Goal: Information Seeking & Learning: Learn about a topic

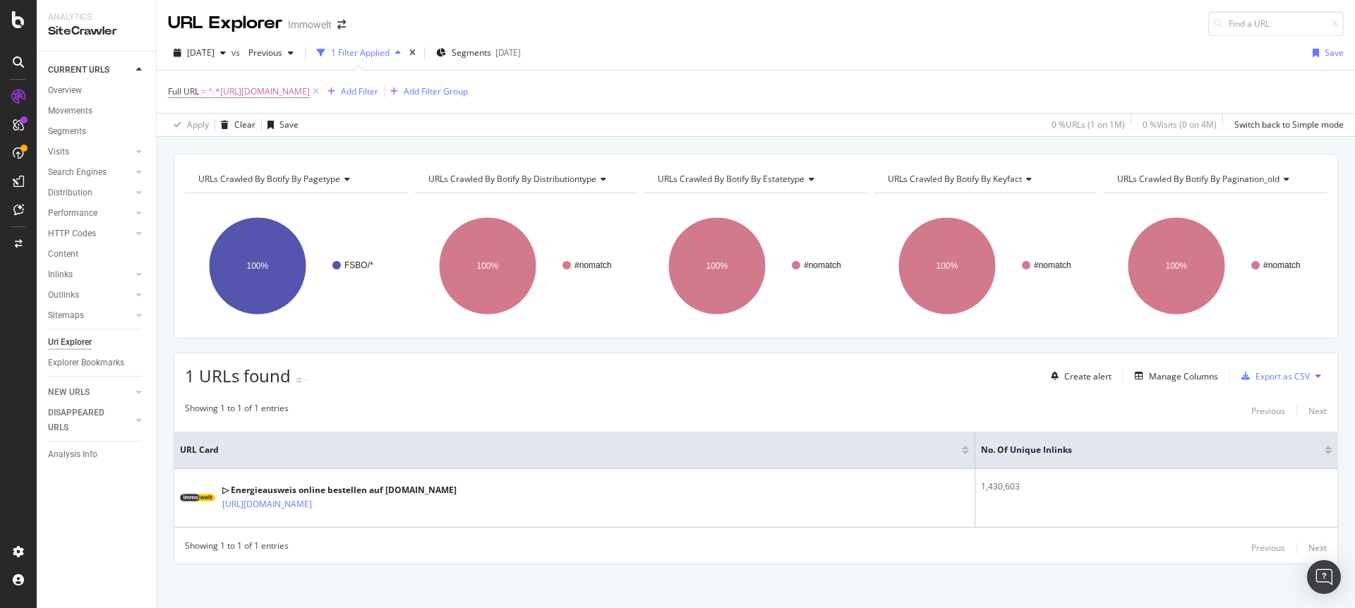
scroll to position [4, 0]
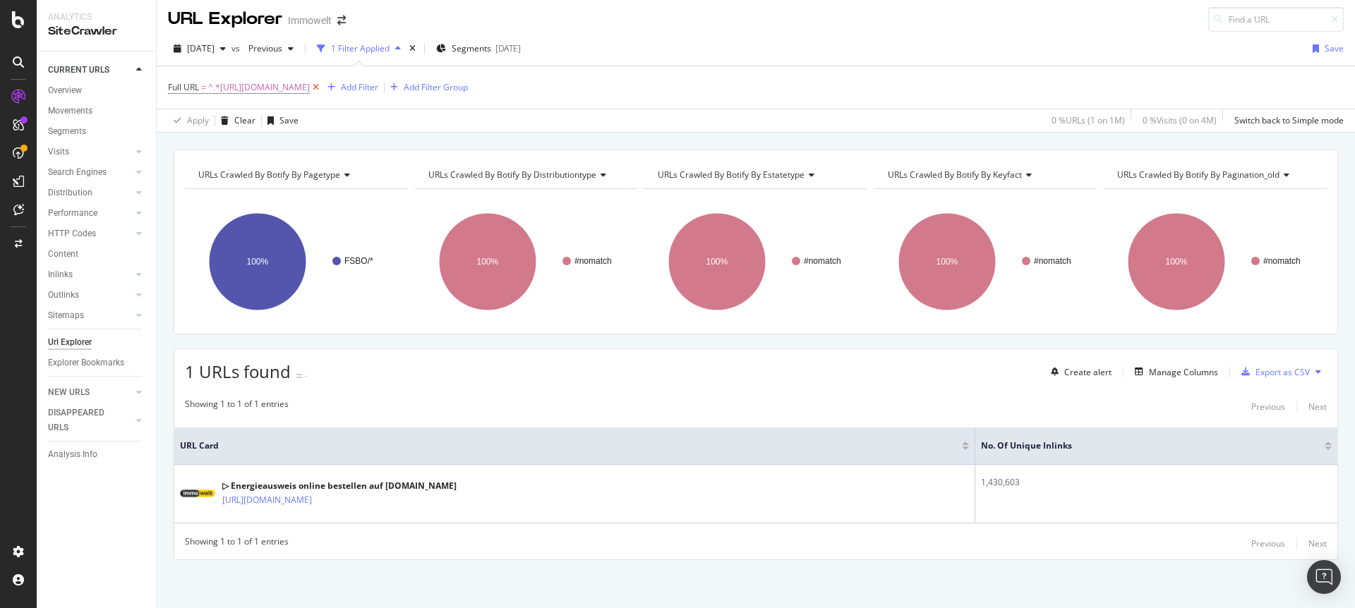
click at [322, 85] on icon at bounding box center [316, 87] width 12 height 14
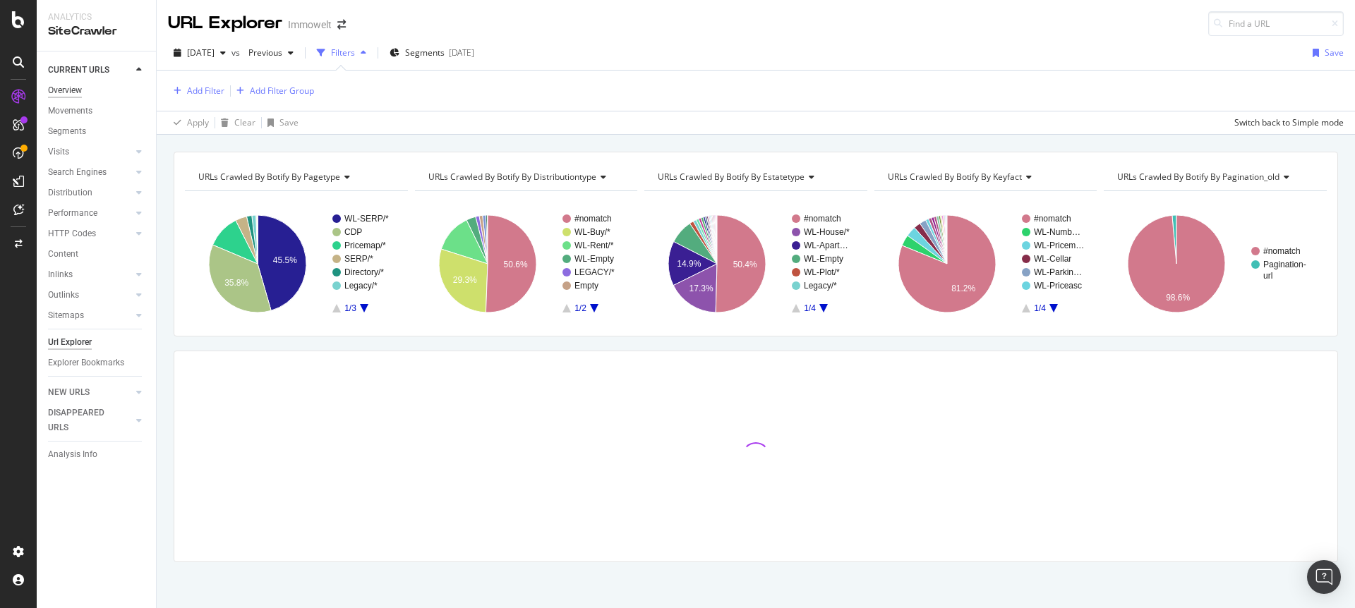
click at [79, 90] on div "Overview" at bounding box center [65, 90] width 34 height 15
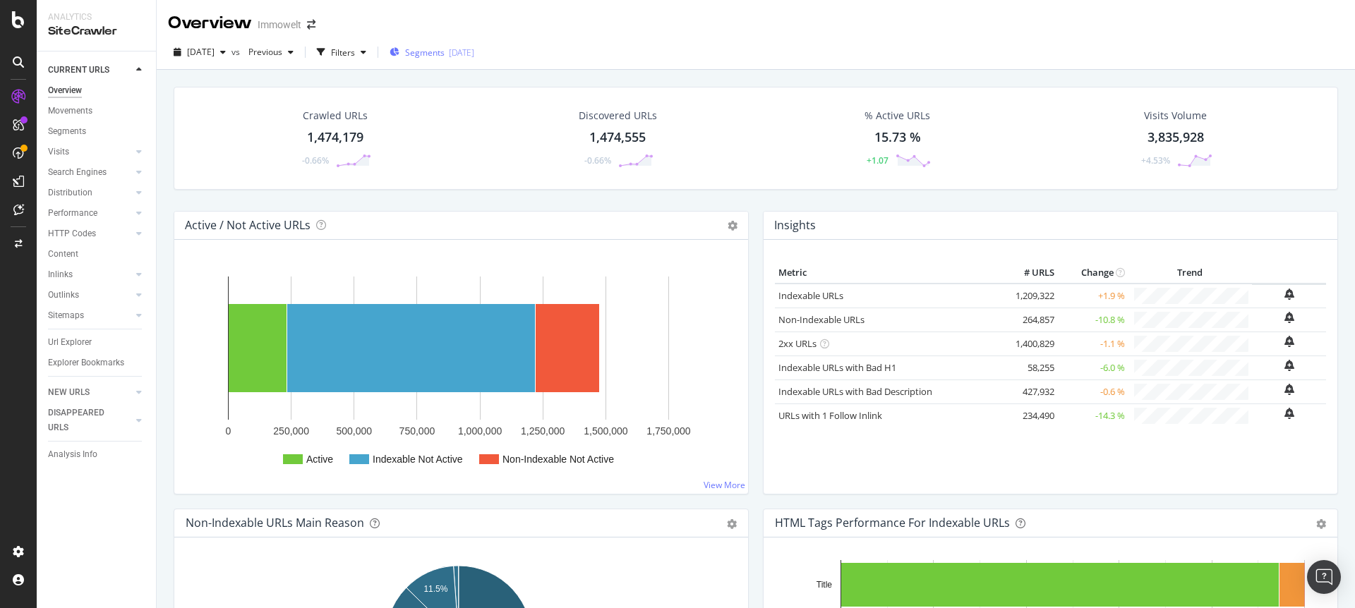
click at [445, 57] on span "Segments" at bounding box center [425, 53] width 40 height 12
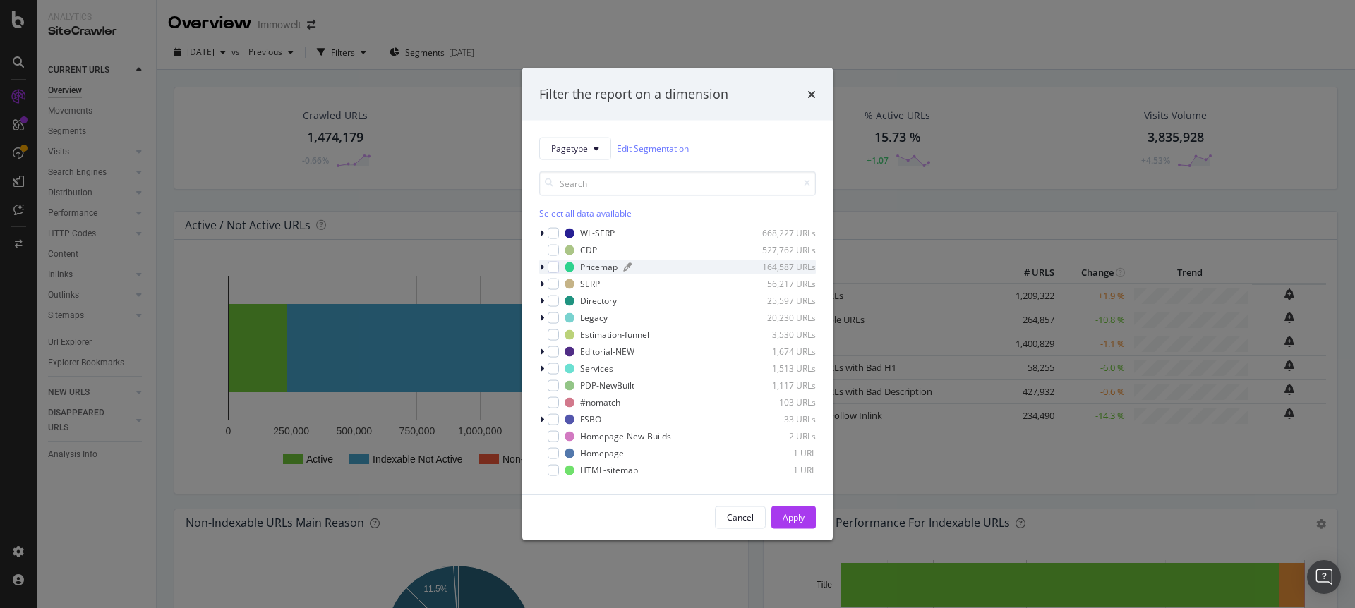
click at [598, 270] on div "Pricemap" at bounding box center [598, 267] width 37 height 12
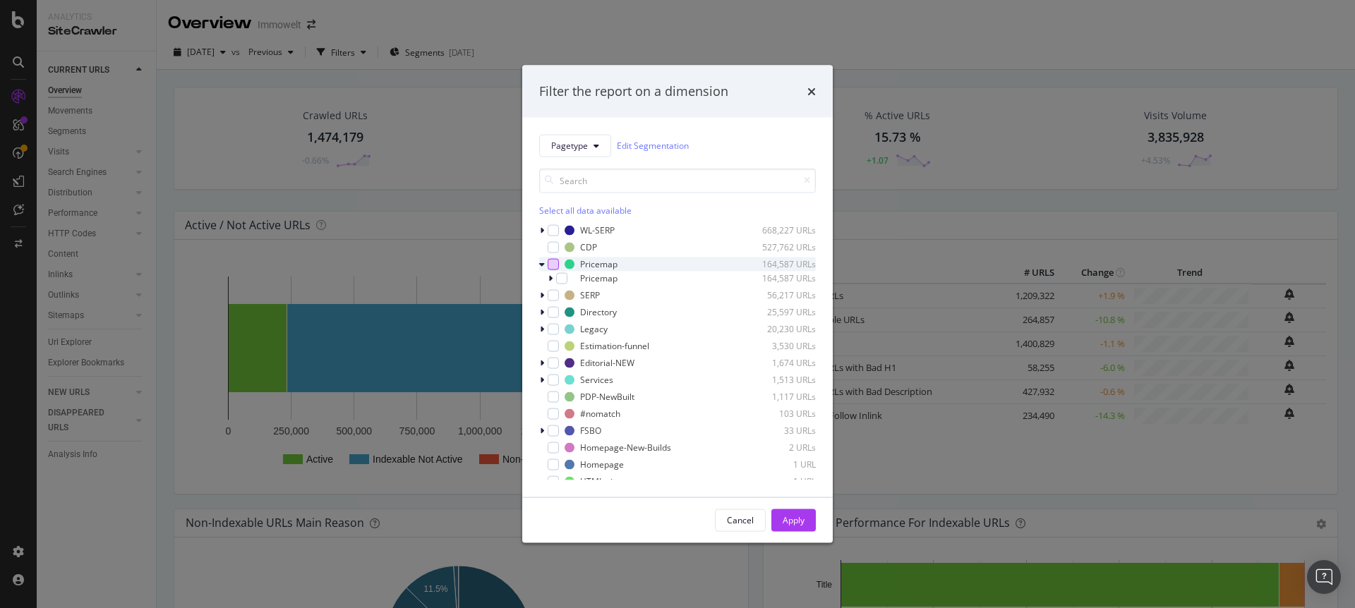
click at [554, 262] on div "modal" at bounding box center [553, 263] width 11 height 11
click at [787, 519] on div "Apply" at bounding box center [793, 520] width 22 height 12
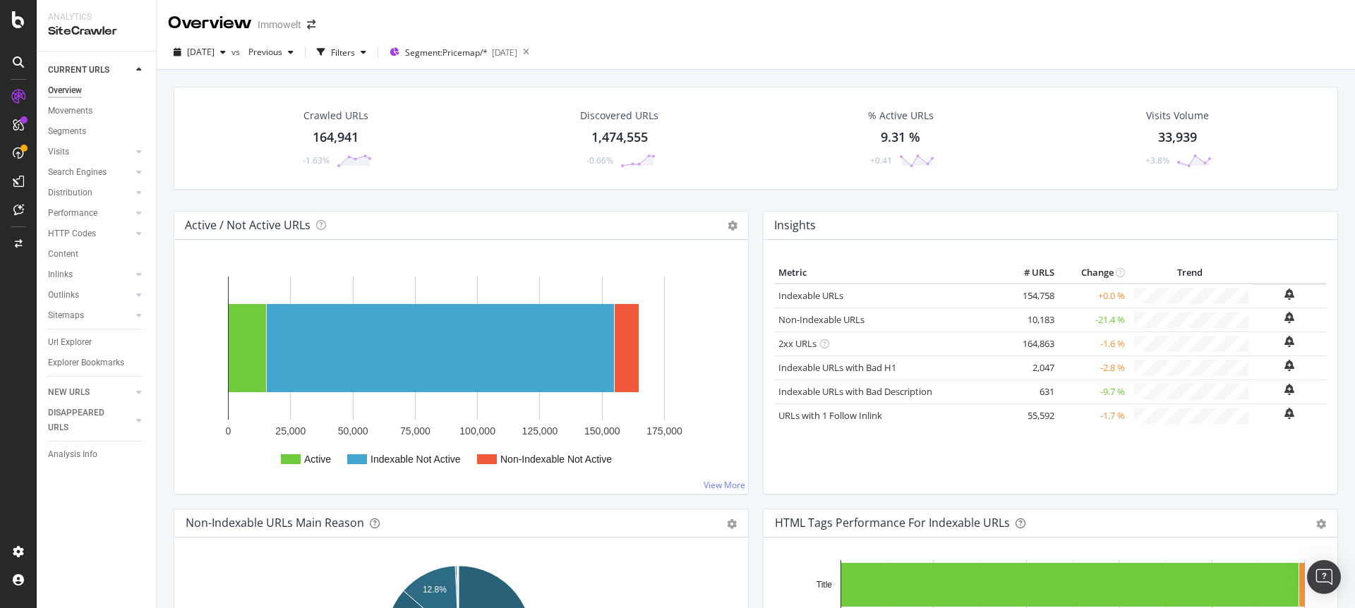
click at [877, 27] on div "Overview Immowelt" at bounding box center [756, 17] width 1198 height 35
click at [91, 184] on div "LogAnalyzer" at bounding box center [79, 184] width 55 height 14
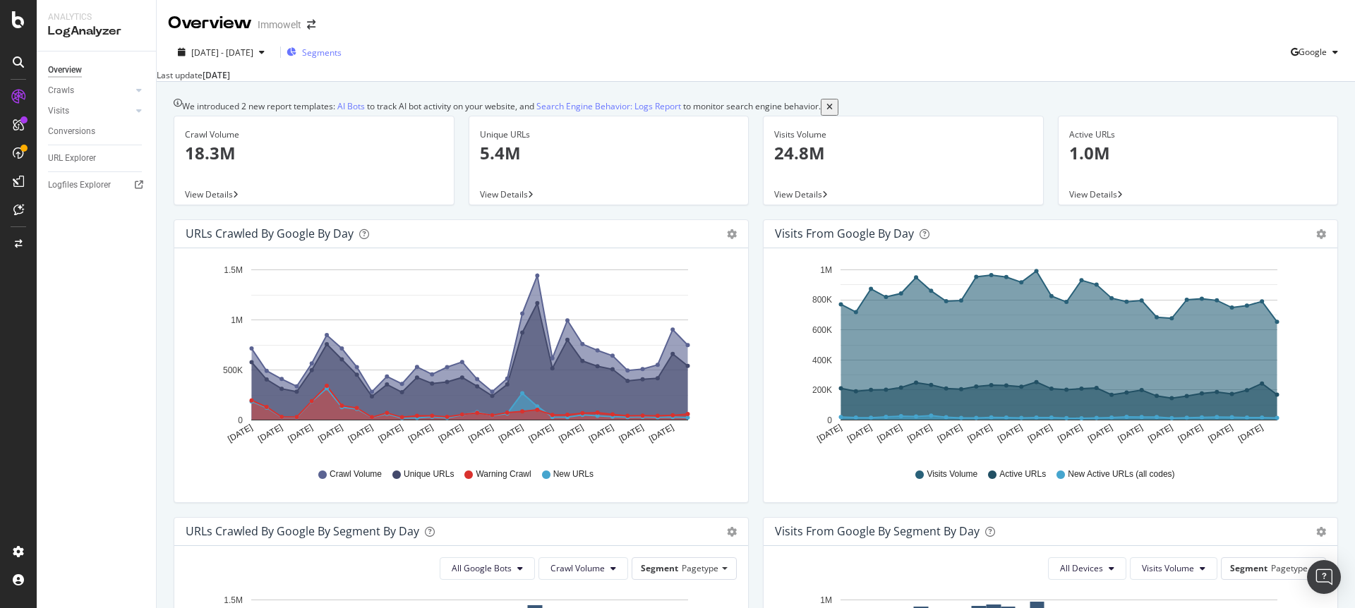
click at [342, 49] on span "Segments" at bounding box center [322, 53] width 40 height 12
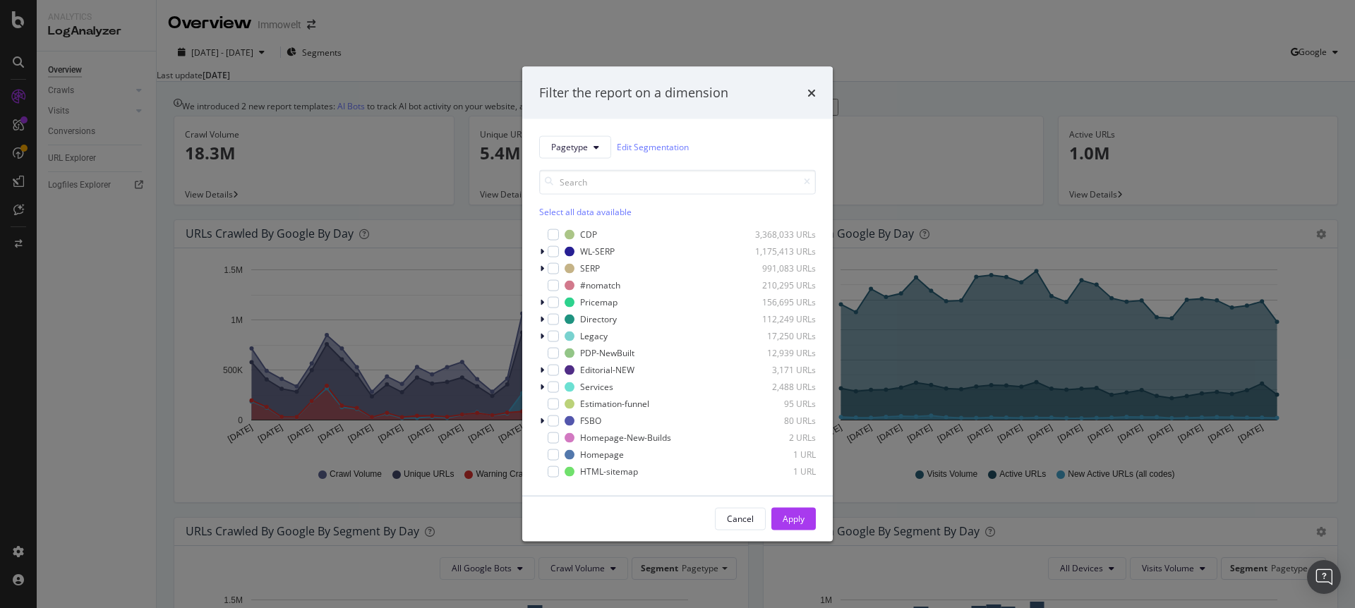
click at [905, 40] on div "Filter the report on a dimension Pagetype Edit Segmentation Select all data ava…" at bounding box center [677, 304] width 1355 height 608
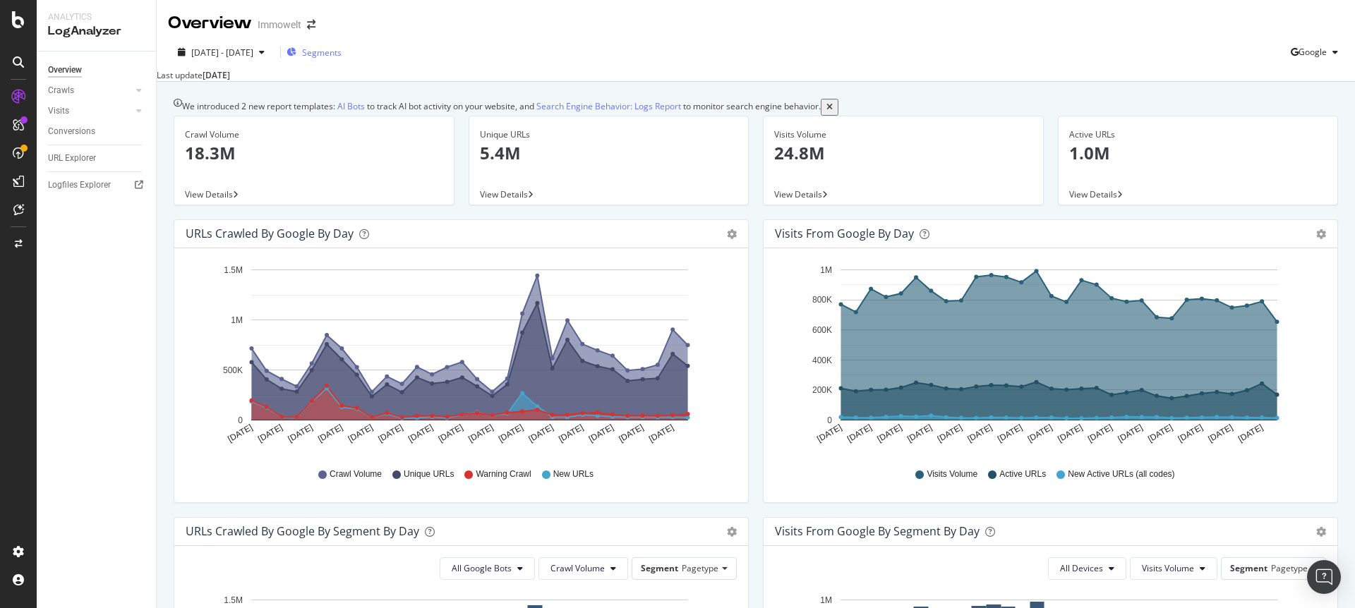
click at [327, 56] on div "Segments" at bounding box center [313, 53] width 55 height 12
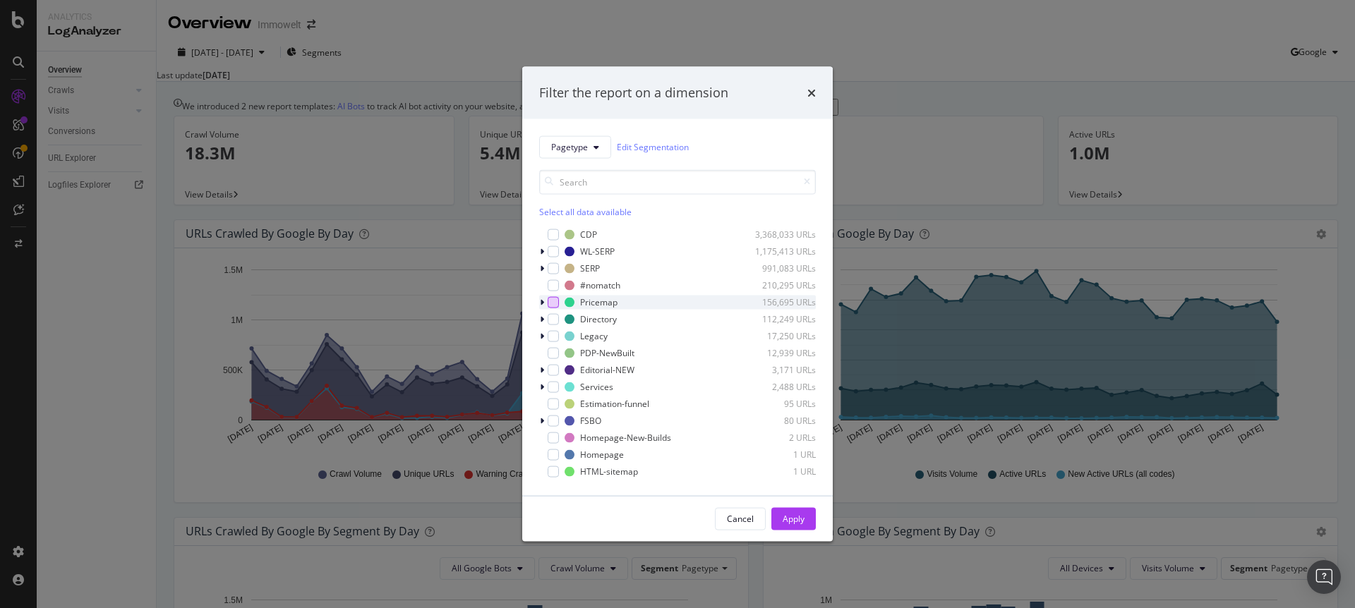
click at [551, 301] on div "modal" at bounding box center [553, 301] width 11 height 11
click at [792, 521] on div "Apply" at bounding box center [793, 519] width 22 height 12
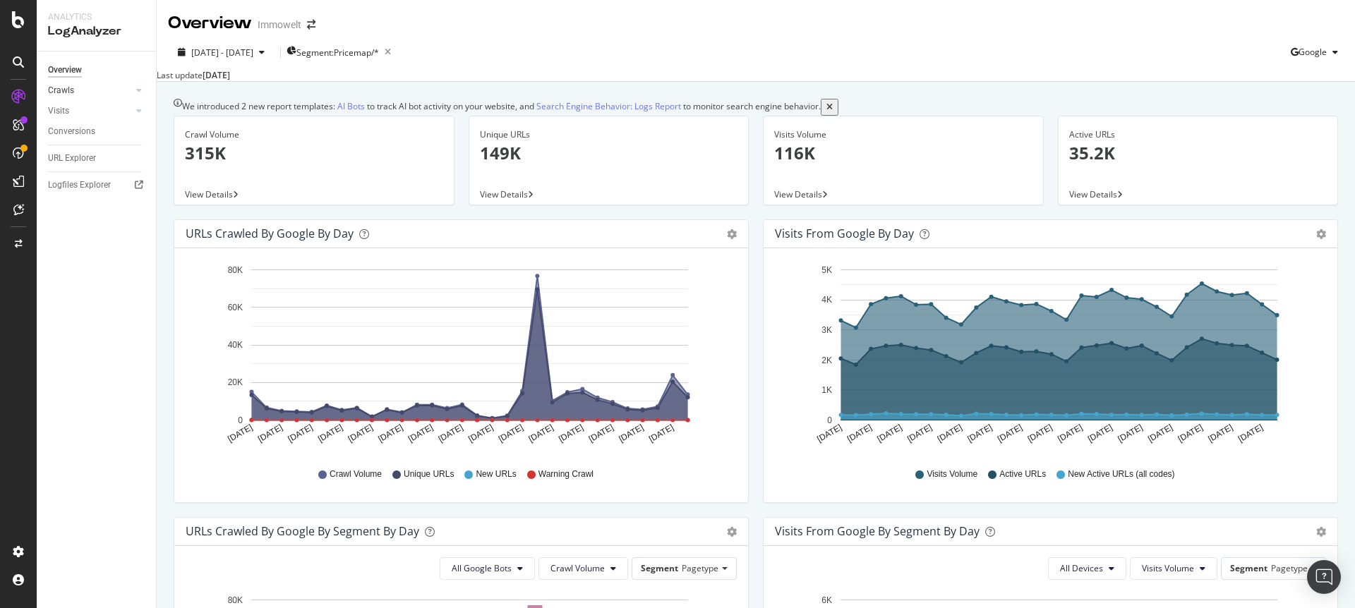
click at [85, 91] on link "Crawls" at bounding box center [90, 90] width 84 height 15
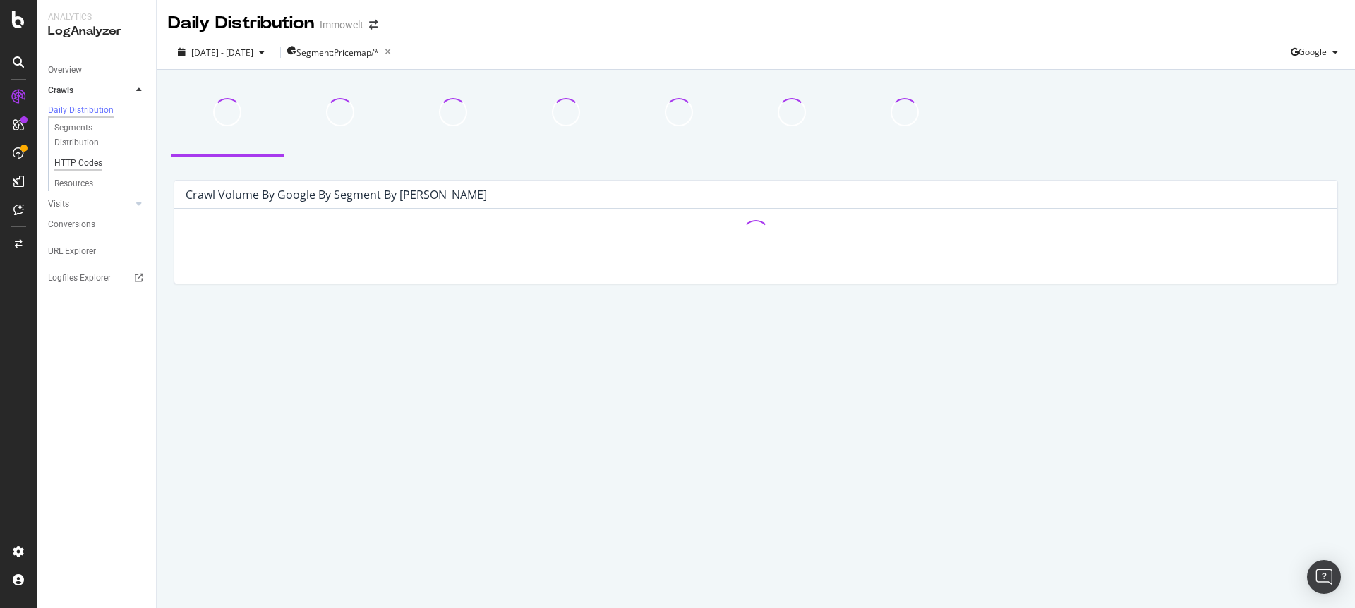
click at [84, 171] on div "HTTP Codes" at bounding box center [78, 163] width 48 height 15
